Goal: Information Seeking & Learning: Learn about a topic

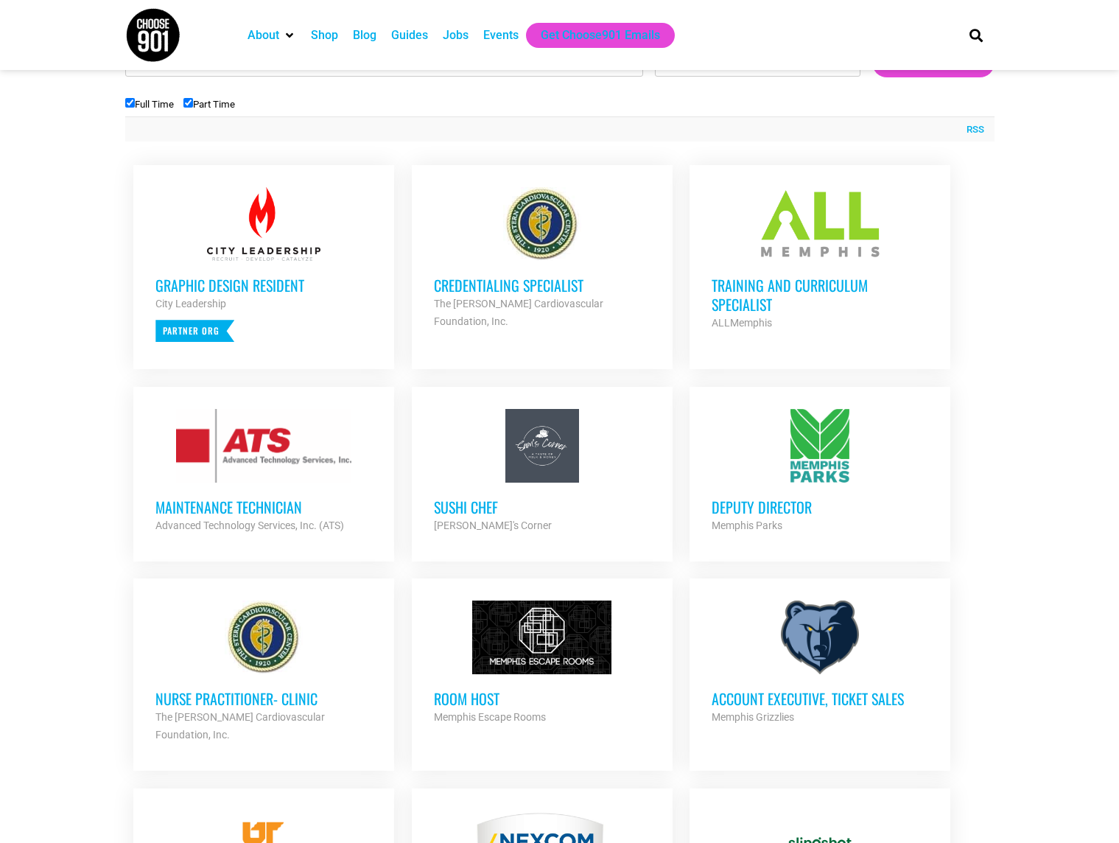
scroll to position [477, 0]
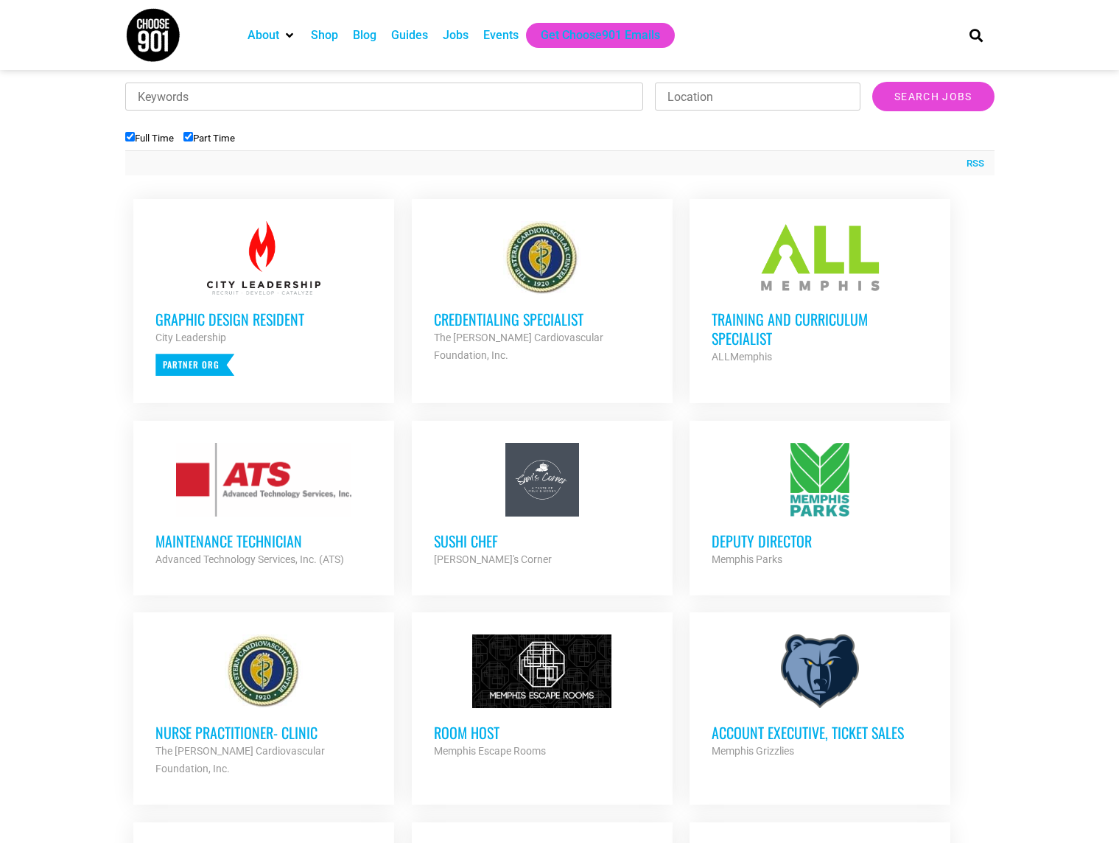
click at [236, 541] on h3 "Maintenance Technician" at bounding box center [263, 540] width 217 height 19
click at [219, 477] on div at bounding box center [263, 480] width 217 height 74
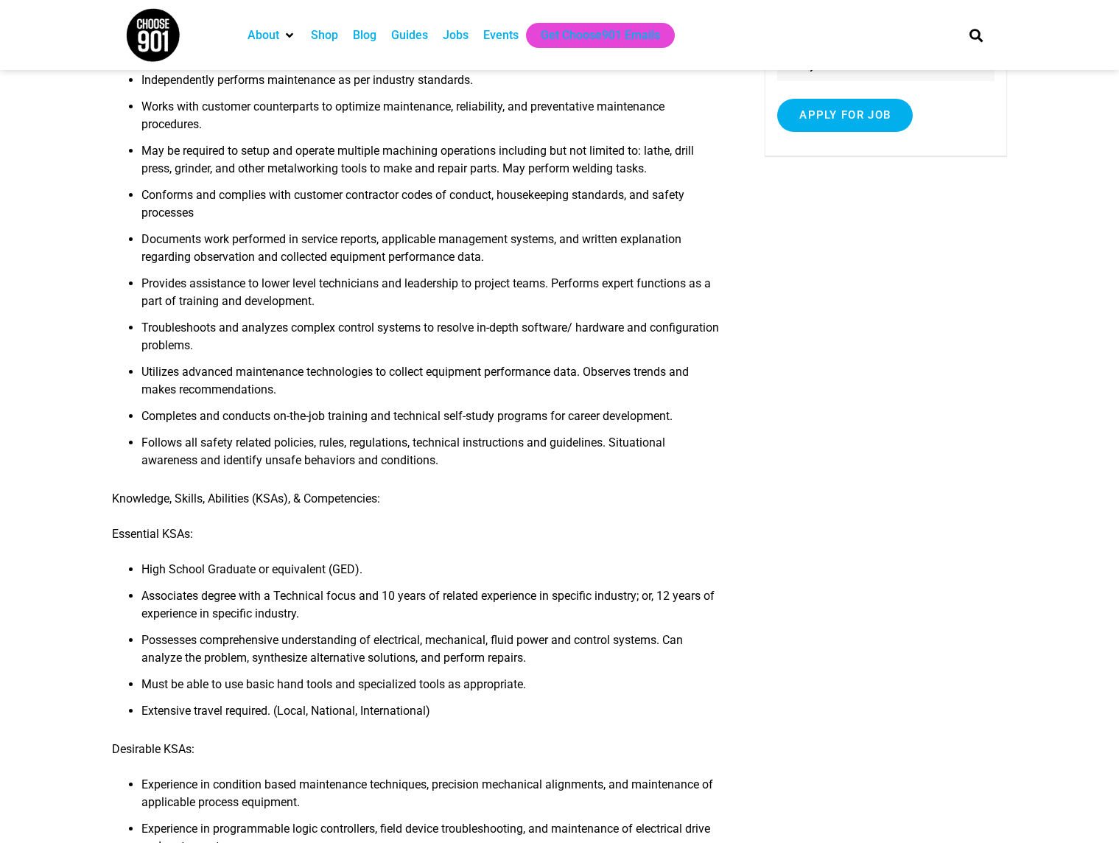
scroll to position [284, 0]
